Goal: Information Seeking & Learning: Learn about a topic

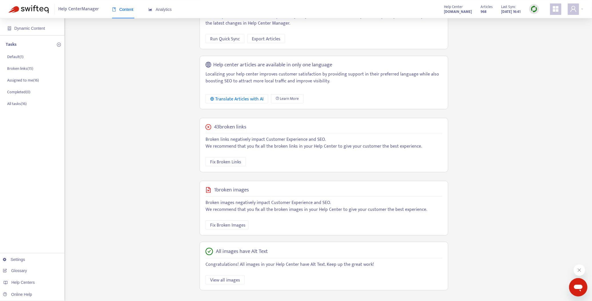
scroll to position [61, 0]
click at [535, 10] on img at bounding box center [533, 8] width 7 height 7
click at [544, 20] on link "Quick Sync" at bounding box center [546, 20] width 24 height 7
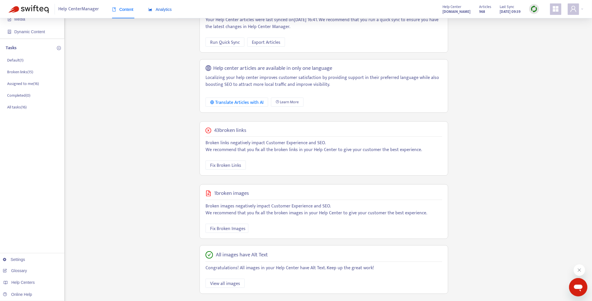
click at [168, 11] on span "Analytics" at bounding box center [159, 9] width 23 height 5
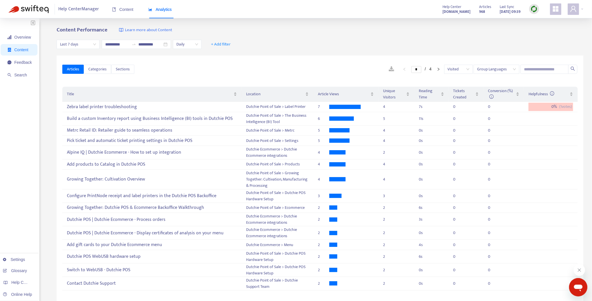
click at [20, 57] on ul "Overview Content Feedback Search" at bounding box center [19, 55] width 39 height 51
click at [30, 65] on span "Feedback" at bounding box center [22, 62] width 17 height 5
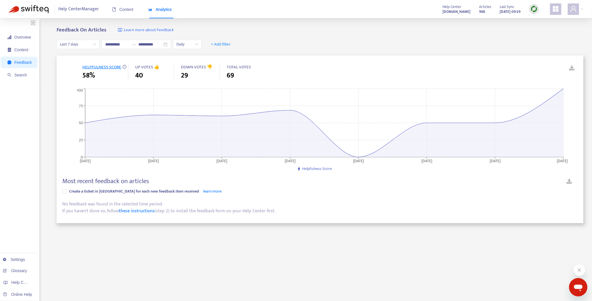
click at [163, 7] on span "Analytics" at bounding box center [159, 9] width 23 height 5
click at [32, 65] on span "Feedback" at bounding box center [19, 62] width 24 height 11
click at [29, 63] on span "Feedback" at bounding box center [22, 62] width 17 height 5
click at [165, 6] on div "Analytics" at bounding box center [159, 9] width 23 height 17
click at [96, 45] on span "Last 7 days" at bounding box center [78, 44] width 36 height 9
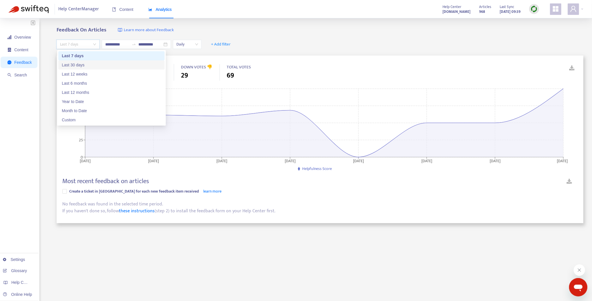
click at [89, 67] on div "Last 30 days" at bounding box center [111, 65] width 99 height 6
type input "**********"
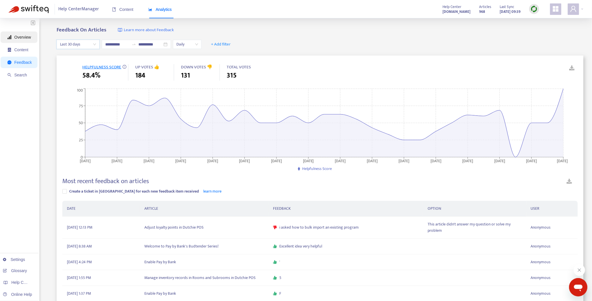
click at [25, 39] on span "Overview" at bounding box center [22, 37] width 17 height 5
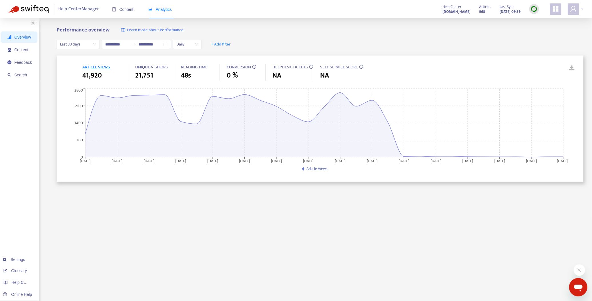
click at [581, 8] on div at bounding box center [576, 8] width 16 height 11
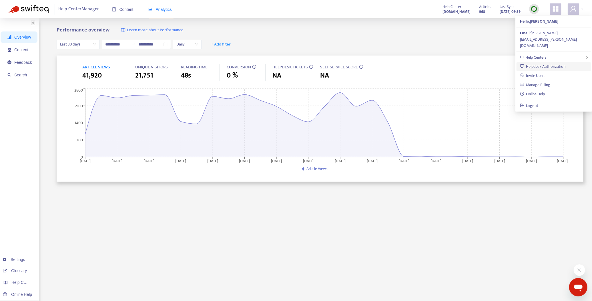
click at [553, 63] on link "Helpdesk Authorization" at bounding box center [543, 66] width 46 height 7
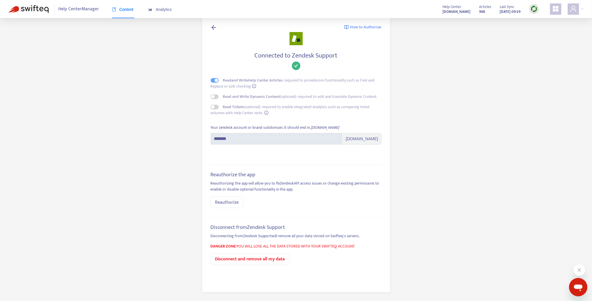
scroll to position [7, 0]
click at [489, 87] on main "How to Authorize Connected to Zendesk Support Read and Write Help Center Articl…" at bounding box center [296, 147] width 592 height 307
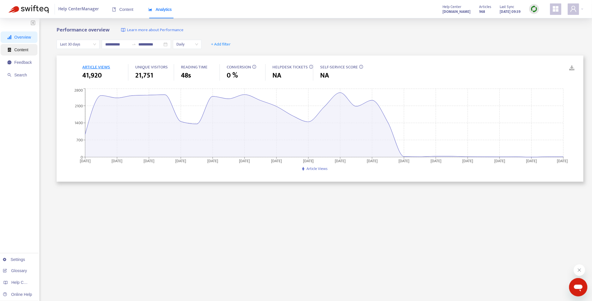
click at [17, 47] on span "Content" at bounding box center [21, 49] width 14 height 5
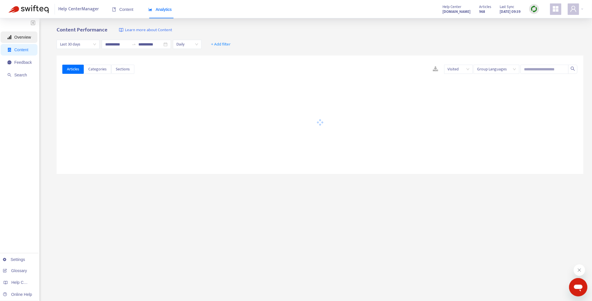
click at [21, 38] on span "Overview" at bounding box center [22, 37] width 17 height 5
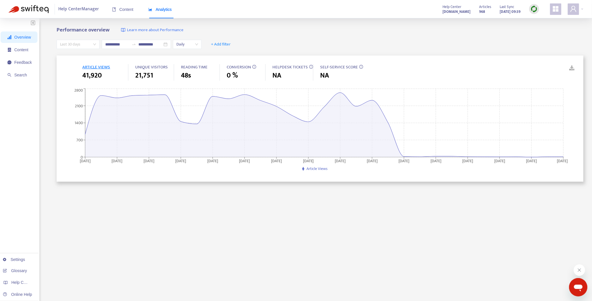
click at [95, 43] on span "Last 30 days" at bounding box center [78, 44] width 36 height 9
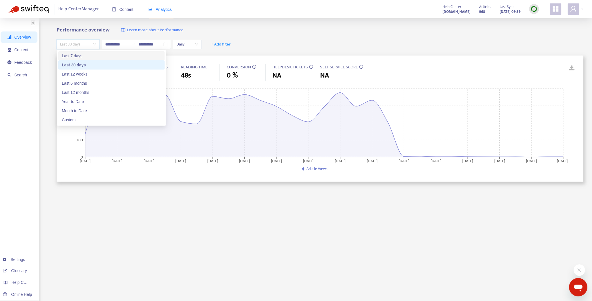
click at [96, 59] on div "Last 7 days" at bounding box center [111, 56] width 99 height 6
type input "**********"
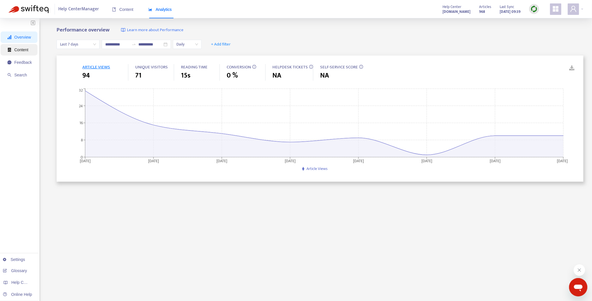
click at [25, 53] on span "Content" at bounding box center [19, 49] width 24 height 11
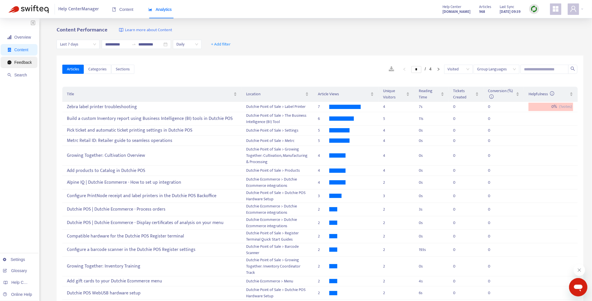
click at [30, 60] on span "Feedback" at bounding box center [22, 62] width 17 height 5
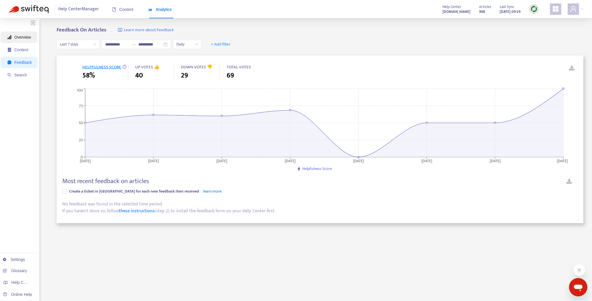
click at [21, 39] on span "Overview" at bounding box center [22, 37] width 17 height 5
